Goal: Task Accomplishment & Management: Complete application form

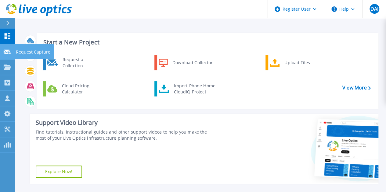
click at [7, 51] on icon at bounding box center [7, 52] width 7 height 5
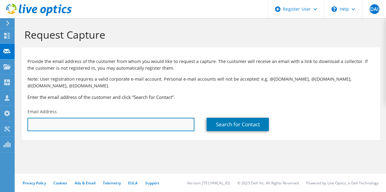
click at [175, 126] on input "text" at bounding box center [110, 124] width 167 height 13
click at [159, 120] on input "text" at bounding box center [110, 124] width 167 height 13
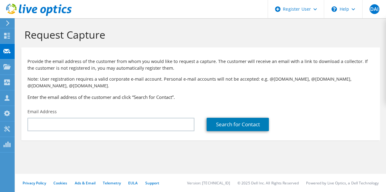
click at [189, 88] on p "Note: User registration requires a valid corporate e-mail account. Personal e-m…" at bounding box center [200, 82] width 346 height 13
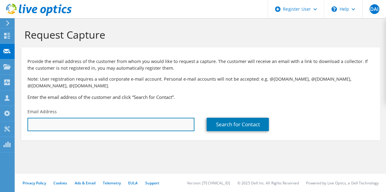
click at [152, 122] on input "text" at bounding box center [110, 124] width 167 height 13
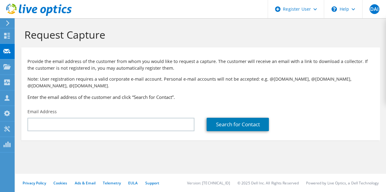
click at [170, 102] on div "Provide the email address of the customer from whom you would like to request a…" at bounding box center [200, 78] width 358 height 55
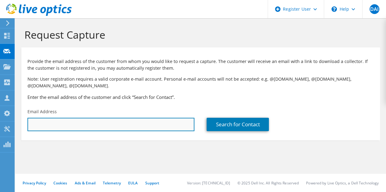
click at [154, 125] on input "text" at bounding box center [110, 124] width 167 height 13
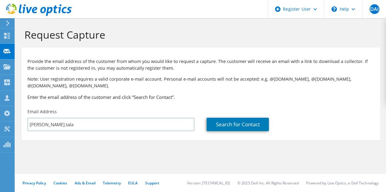
click at [133, 117] on div "Email Address eric.tala" at bounding box center [110, 120] width 179 height 29
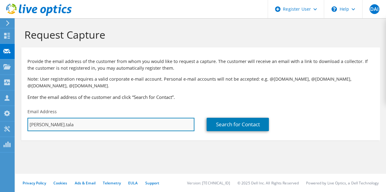
click at [134, 120] on input "eric.tala" at bounding box center [110, 124] width 167 height 13
paste input "mantes@epiroc.com"
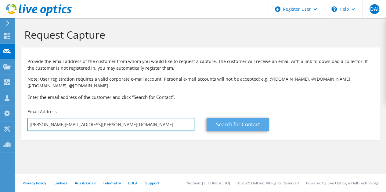
type input "eric.talamantes@epiroc.com"
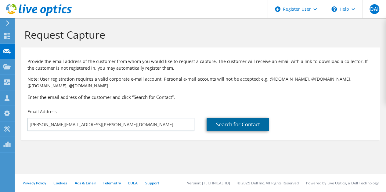
click at [229, 121] on link "Search for Contact" at bounding box center [237, 124] width 62 height 13
type input "Epiroc North America Corp."
type input "Eric"
type input "Talamantes"
type input "[GEOGRAPHIC_DATA]"
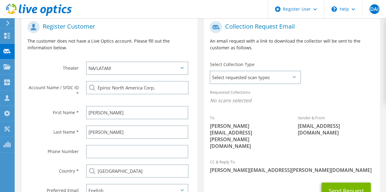
scroll to position [130, 0]
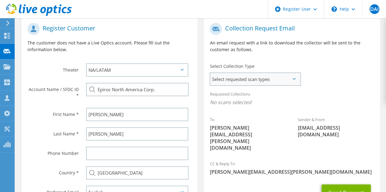
click at [224, 82] on span "Select requested scan types" at bounding box center [255, 79] width 90 height 12
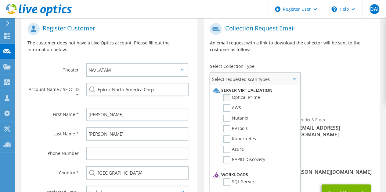
click at [226, 99] on label "Optical Prime" at bounding box center [241, 97] width 37 height 7
click at [0, 0] on input "Optical Prime" at bounding box center [0, 0] width 0 height 0
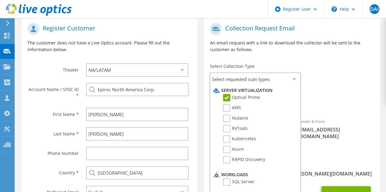
click at [337, 60] on div "Collection Request Email An email request with a link to download the collector…" at bounding box center [291, 40] width 176 height 41
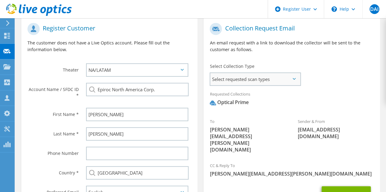
click at [289, 76] on span "Select requested scan types" at bounding box center [255, 79] width 90 height 12
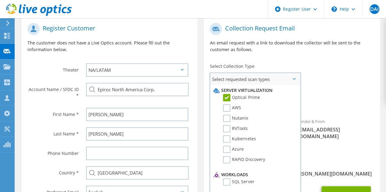
click at [289, 76] on span "Select requested scan types" at bounding box center [255, 79] width 90 height 12
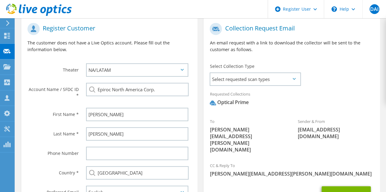
scroll to position [186, 0]
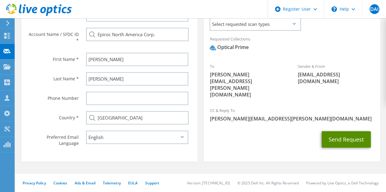
click at [342, 131] on button "Send Request" at bounding box center [345, 139] width 49 height 16
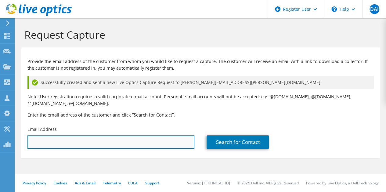
click at [119, 149] on input "text" at bounding box center [110, 142] width 167 height 13
type input "l"
paste input "[EMAIL_ADDRESS][PERSON_NAME][DOMAIN_NAME]"
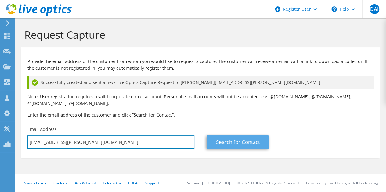
type input "[EMAIL_ADDRESS][PERSON_NAME][DOMAIN_NAME]"
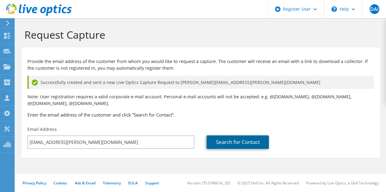
click at [241, 147] on link "Search for Contact" at bounding box center [237, 142] width 62 height 13
type input "EPIROC [GEOGRAPHIC_DATA]"
type input "Levi"
type input "[PERSON_NAME]"
type input "[GEOGRAPHIC_DATA]"
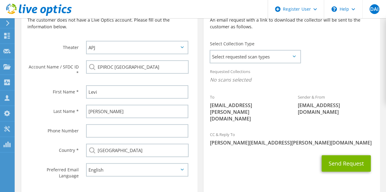
scroll to position [171, 0]
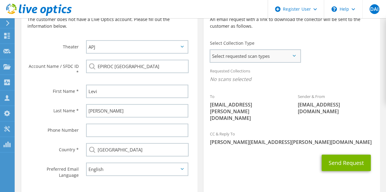
click at [222, 55] on span "Select requested scan types" at bounding box center [255, 56] width 90 height 12
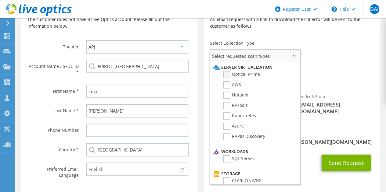
click at [227, 74] on label "Optical Prime" at bounding box center [241, 74] width 37 height 7
click at [0, 0] on input "Optical Prime" at bounding box center [0, 0] width 0 height 0
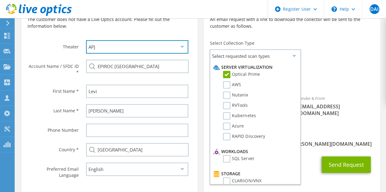
click at [179, 47] on select "APJ EMEA NA/LATAM" at bounding box center [137, 46] width 102 height 13
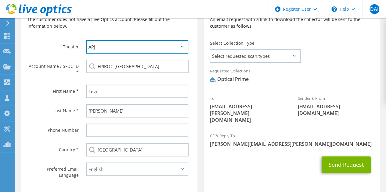
select select "3"
click at [86, 40] on select "APJ EMEA NA/LATAM" at bounding box center [137, 46] width 102 height 13
click at [202, 88] on div "Collection Request Email An email request with a link to download the collector…" at bounding box center [291, 95] width 182 height 203
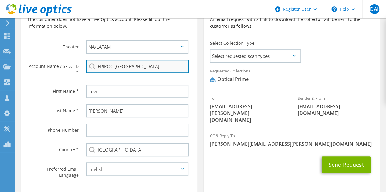
click at [165, 70] on input "EPIROC [GEOGRAPHIC_DATA]" at bounding box center [137, 66] width 102 height 13
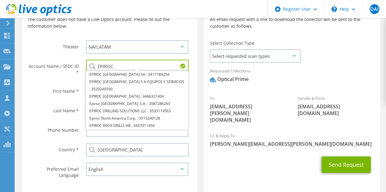
type input "EPIROC"
click at [202, 95] on div "Collection Request Email An email request with a link to download the collector…" at bounding box center [291, 95] width 182 height 203
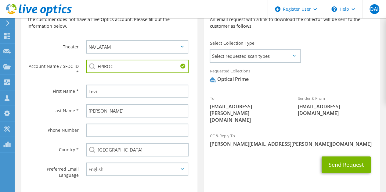
click at [202, 95] on div "Collection Request Email An email request with a link to download the collector…" at bounding box center [291, 95] width 182 height 203
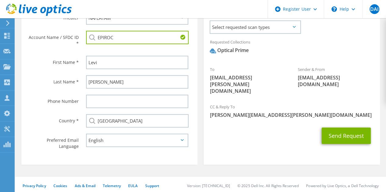
scroll to position [204, 0]
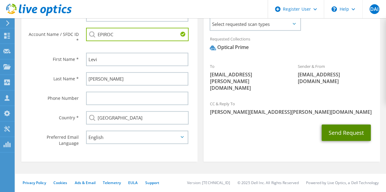
click at [344, 125] on button "Send Request" at bounding box center [345, 133] width 49 height 16
